Goal: Navigation & Orientation: Find specific page/section

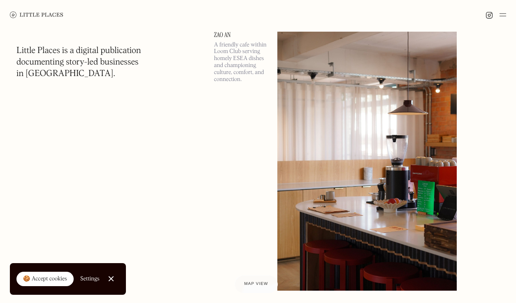
scroll to position [340, 0]
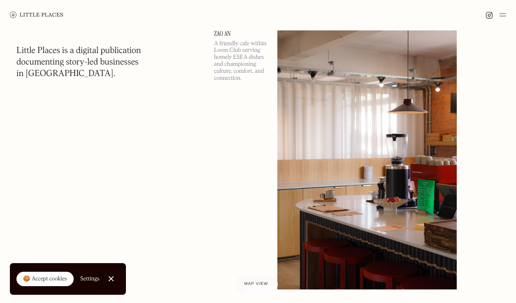
click at [405, 224] on img at bounding box center [366, 159] width 179 height 259
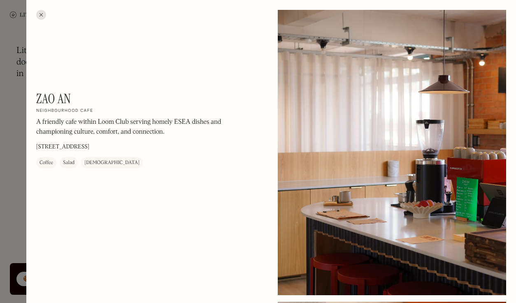
click at [42, 15] on div at bounding box center [41, 15] width 10 height 10
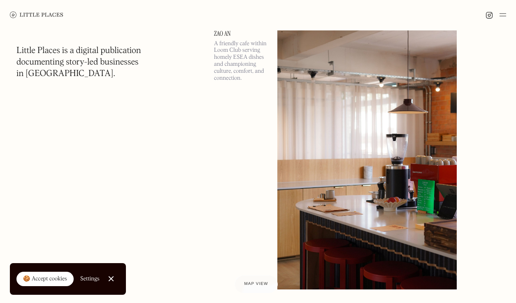
click at [112, 277] on link "Close Cookie Popup" at bounding box center [111, 279] width 16 height 16
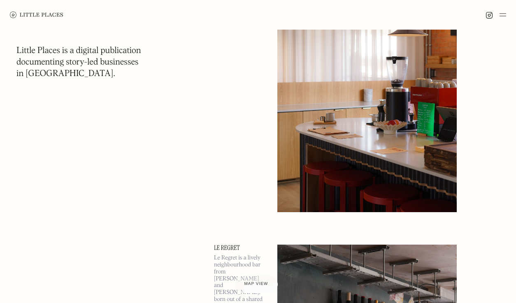
scroll to position [417, 0]
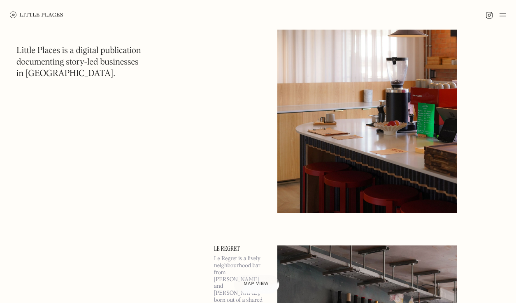
click at [259, 287] on div "Map view" at bounding box center [255, 284] width 25 height 9
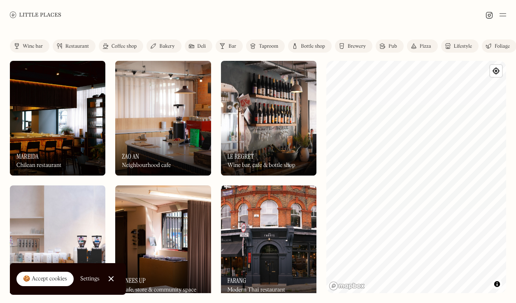
click at [77, 46] on div "Restaurant" at bounding box center [76, 46] width 23 height 5
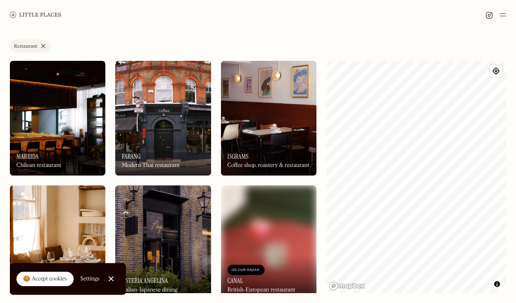
click at [111, 281] on div at bounding box center [110, 278] width 5 height 5
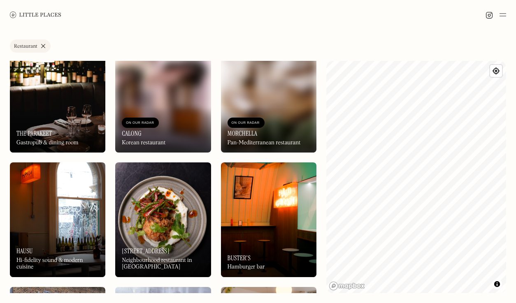
scroll to position [523, 0]
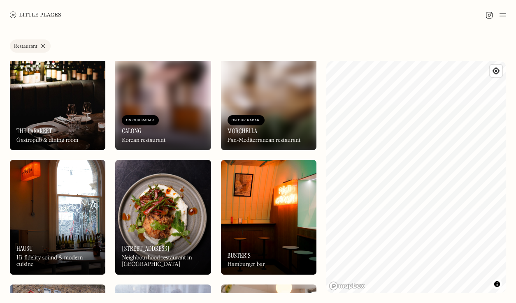
drag, startPoint x: 443, startPoint y: 139, endPoint x: 511, endPoint y: 198, distance: 90.3
click at [511, 198] on div "Label Restaurant Wine bar Restaurant Coffee shop Bakery Deli Bar Taproom Bottle…" at bounding box center [258, 166] width 516 height 273
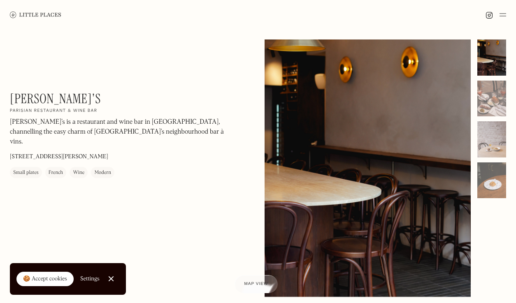
click at [108, 278] on div at bounding box center [110, 278] width 5 height 5
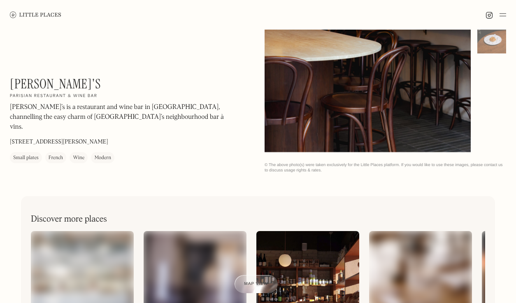
scroll to position [134, 0]
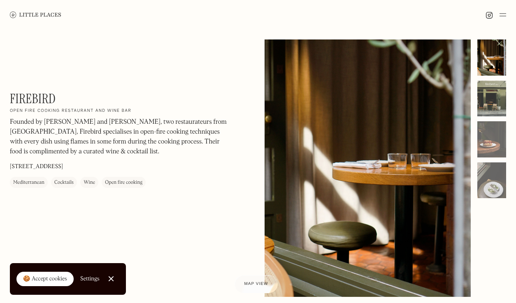
click at [484, 90] on div at bounding box center [491, 99] width 29 height 36
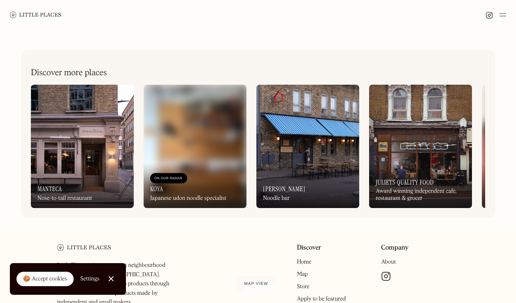
scroll to position [292, 0]
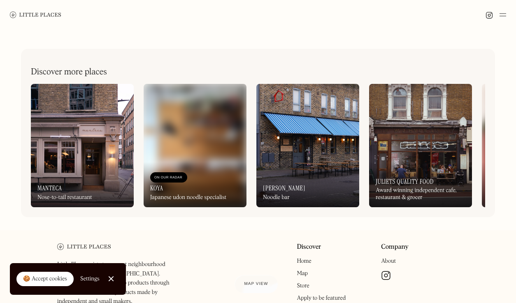
click at [180, 151] on img at bounding box center [194, 145] width 103 height 123
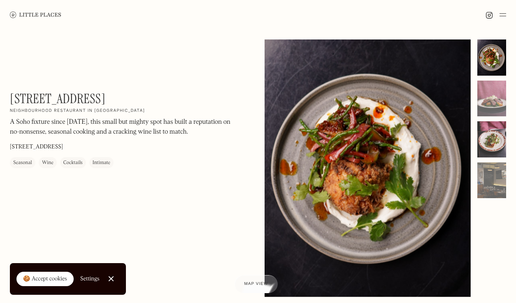
click at [500, 137] on div at bounding box center [491, 139] width 29 height 36
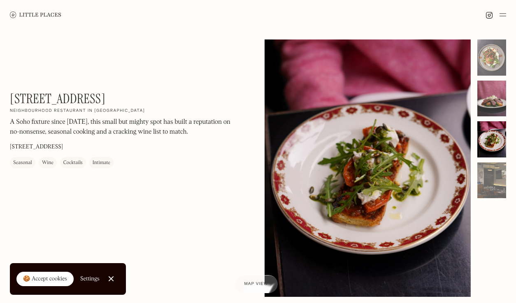
click at [493, 108] on div at bounding box center [491, 99] width 29 height 36
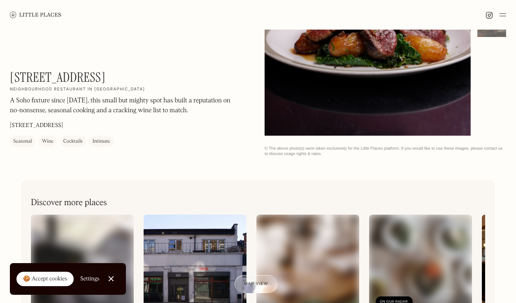
scroll to position [349, 0]
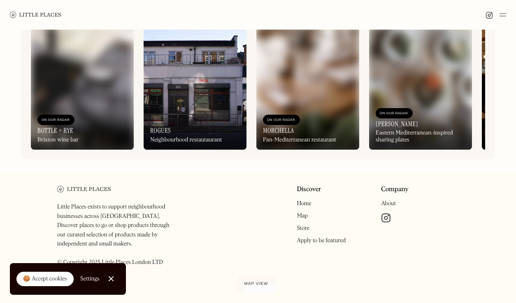
click at [199, 101] on img at bounding box center [194, 87] width 103 height 123
